Goal: Download file/media

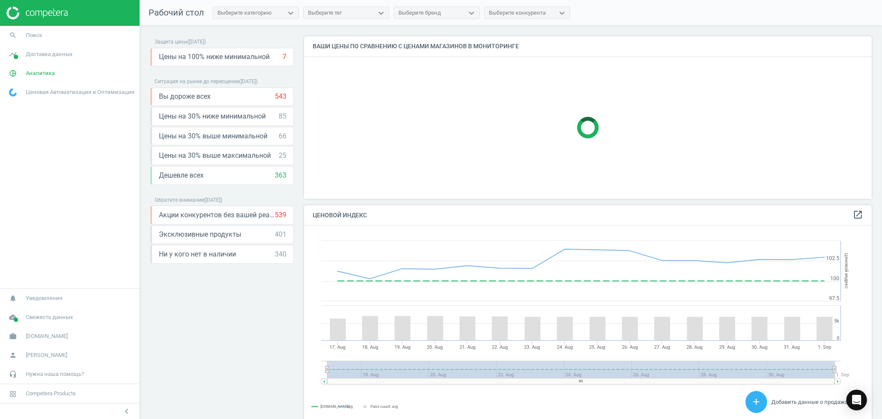
scroll to position [215, 576]
click at [31, 35] on span "Поиск" at bounding box center [34, 35] width 16 height 8
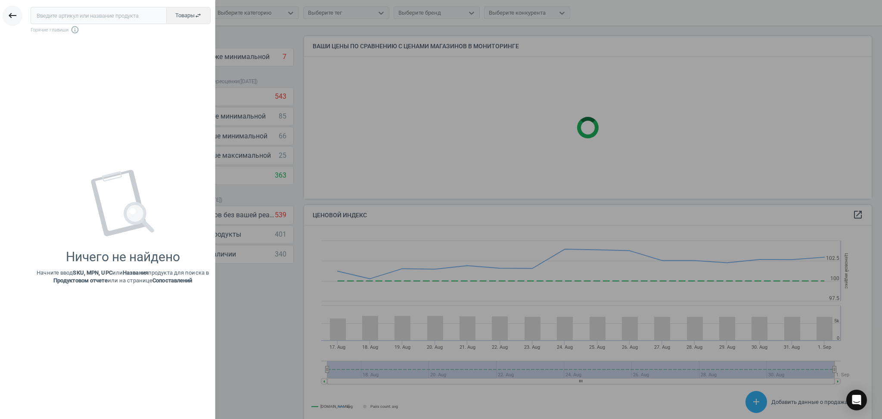
click at [10, 13] on icon "keyboard_backspace" at bounding box center [12, 15] width 10 height 10
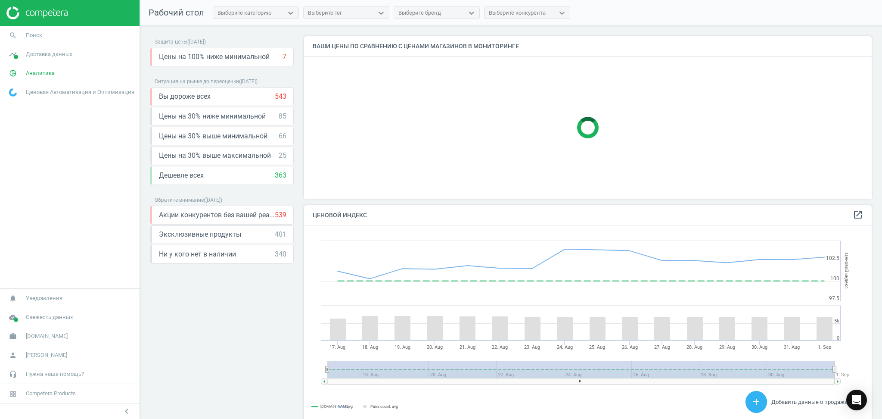
scroll to position [215, 576]
click at [34, 38] on span "Поиск" at bounding box center [34, 35] width 16 height 8
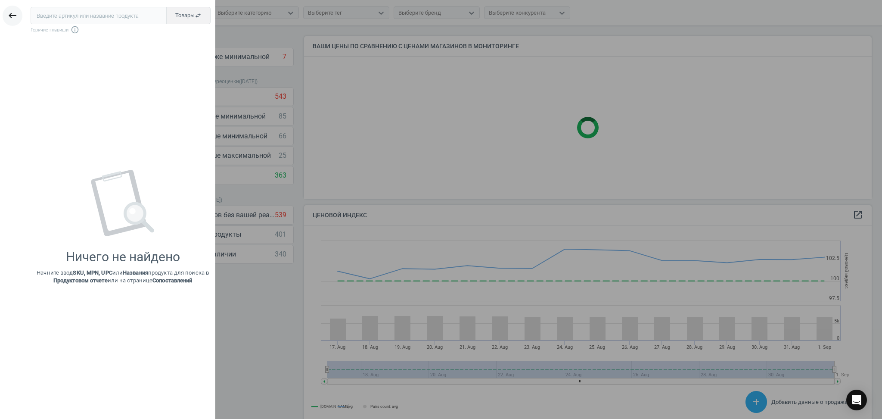
click at [11, 13] on icon "keyboard_backspace" at bounding box center [12, 15] width 10 height 10
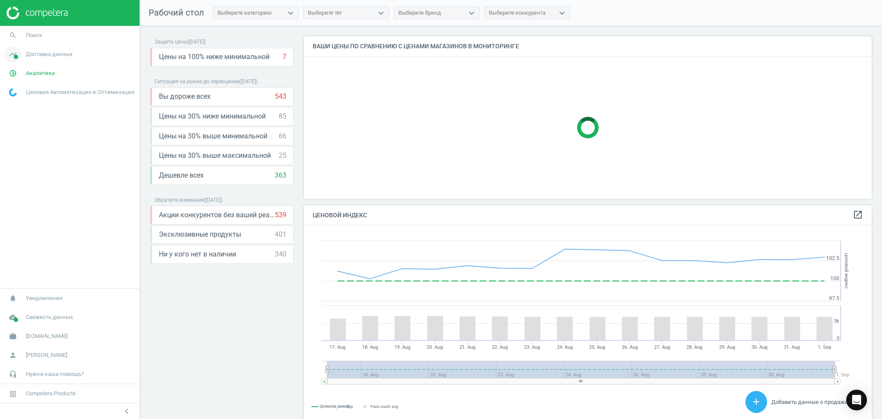
click at [30, 55] on span "Доставка данных" at bounding box center [49, 54] width 47 height 8
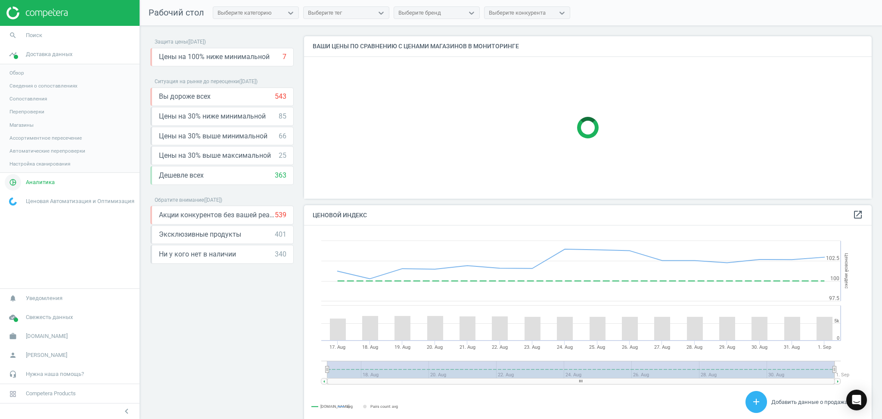
click at [25, 180] on span "pie_chart_outlined" at bounding box center [13, 182] width 26 height 19
click at [21, 103] on span "Товары" at bounding box center [18, 104] width 18 height 7
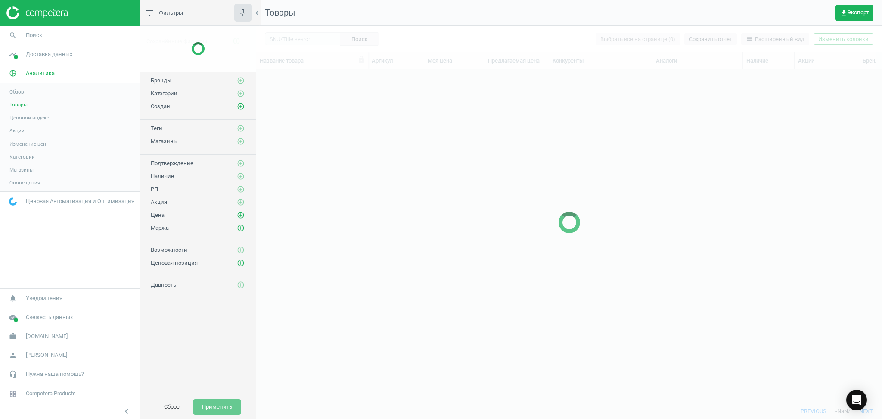
scroll to position [316, 617]
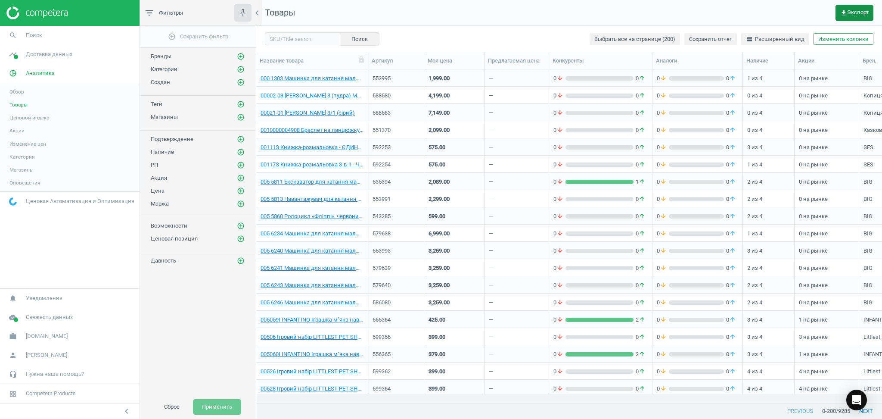
click at [855, 9] on span "get_app Экспорт" at bounding box center [854, 12] width 28 height 7
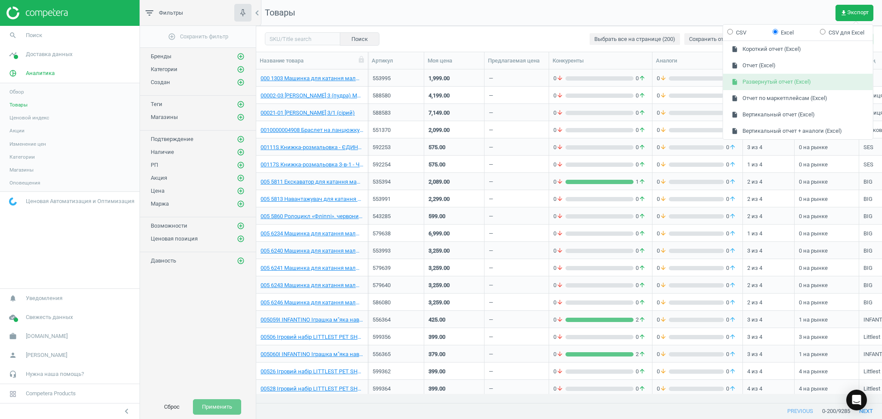
click at [761, 83] on button "insert_drive_file Развернутый отчет (Excel)" at bounding box center [798, 82] width 150 height 16
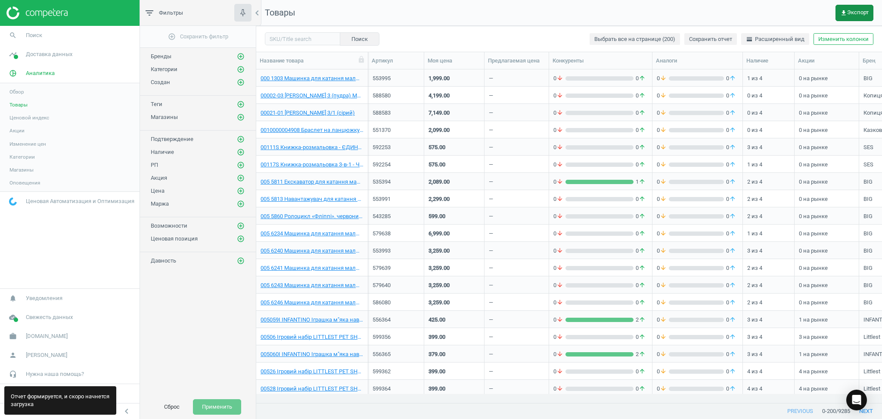
click at [852, 7] on button "get_app Экспорт" at bounding box center [855, 13] width 38 height 16
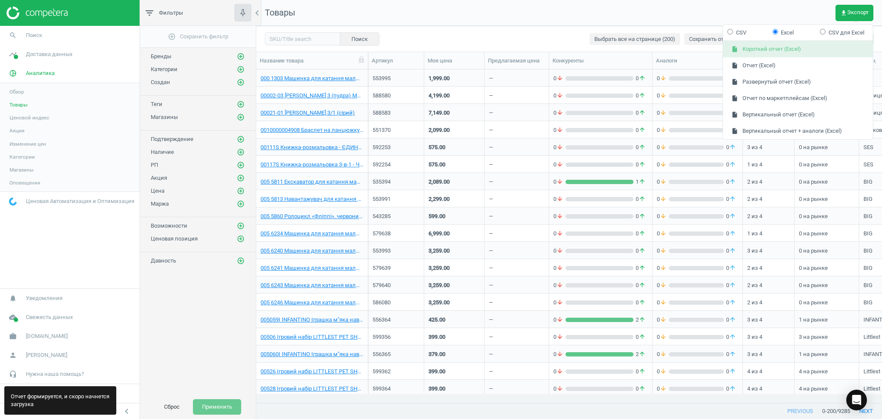
click at [773, 48] on button "insert_drive_file Короткий отчет (Excel)" at bounding box center [798, 49] width 150 height 16
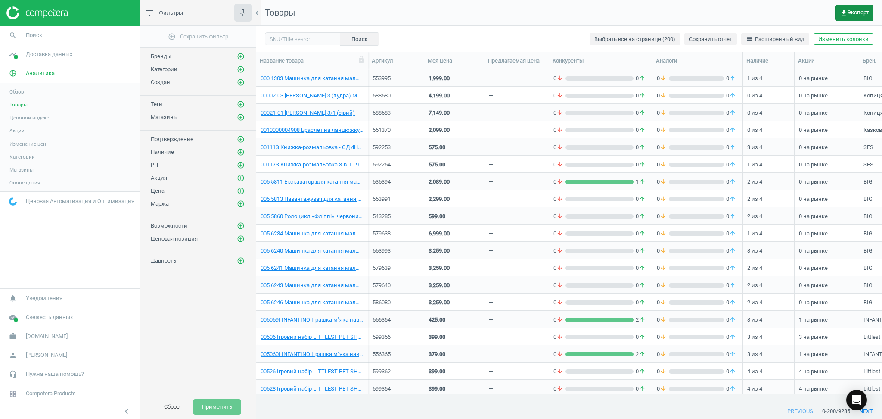
click at [860, 12] on span "get_app Экспорт" at bounding box center [854, 12] width 28 height 7
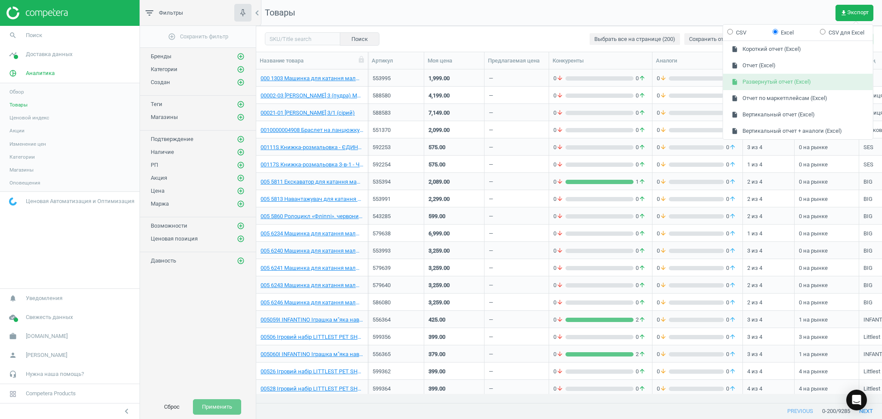
click at [781, 82] on button "insert_drive_file Развернутый отчет (Excel)" at bounding box center [798, 82] width 150 height 16
